Goal: Browse casually: Explore the website without a specific task or goal

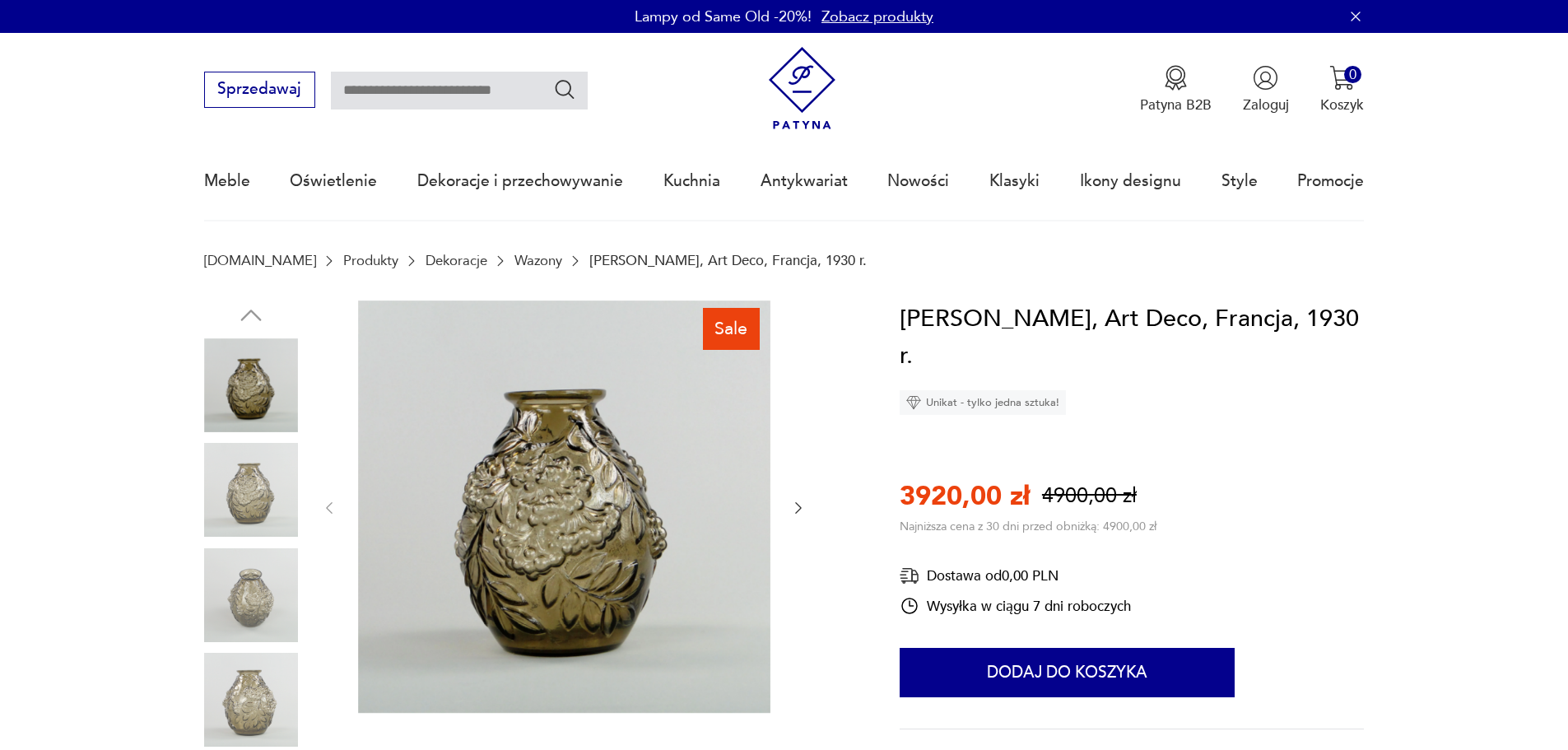
click at [248, 491] on img at bounding box center [251, 490] width 94 height 94
click at [252, 569] on img at bounding box center [251, 595] width 94 height 94
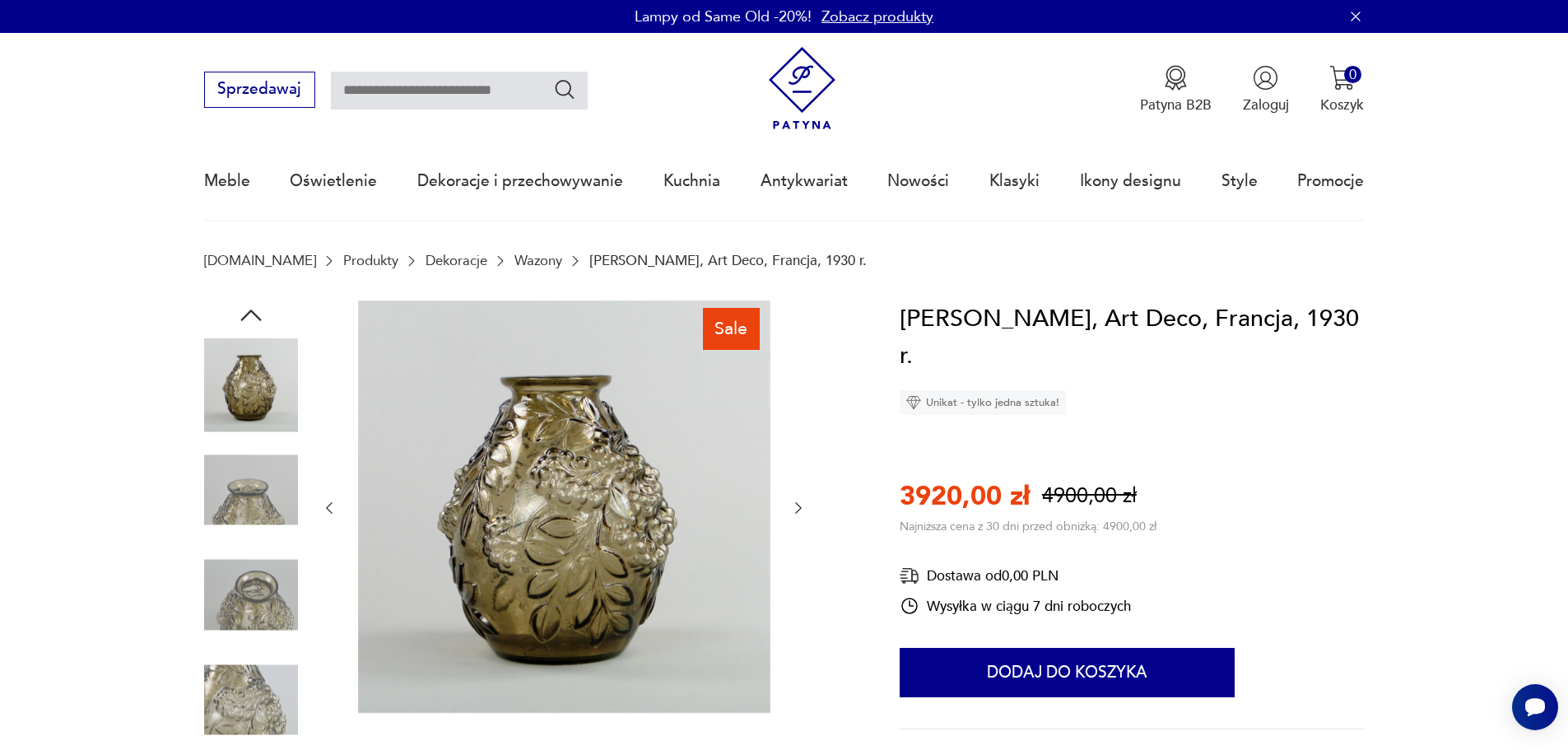
click at [254, 605] on img at bounding box center [251, 595] width 94 height 94
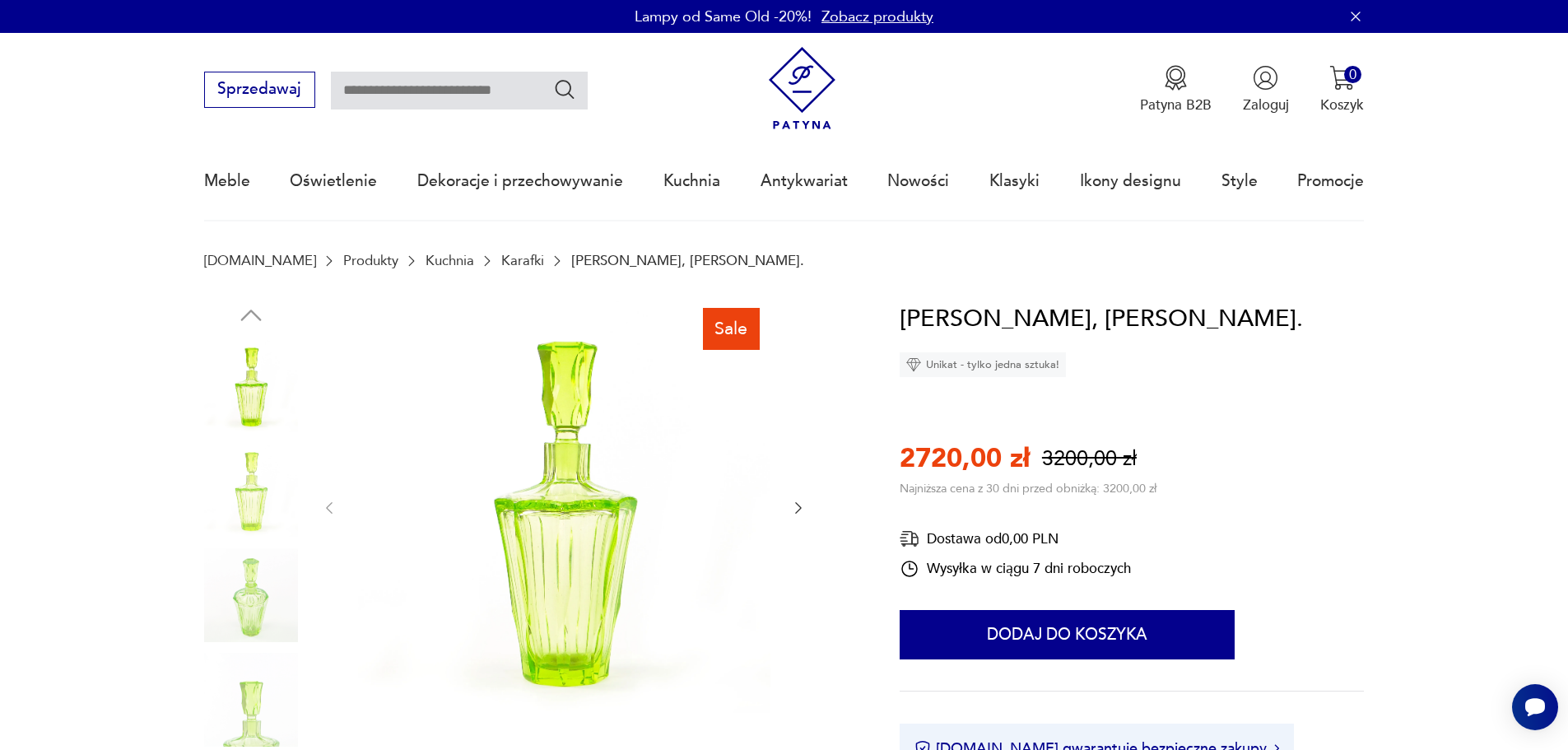
click at [795, 494] on div at bounding box center [563, 509] width 485 height 416
